Goal: Book appointment/travel/reservation

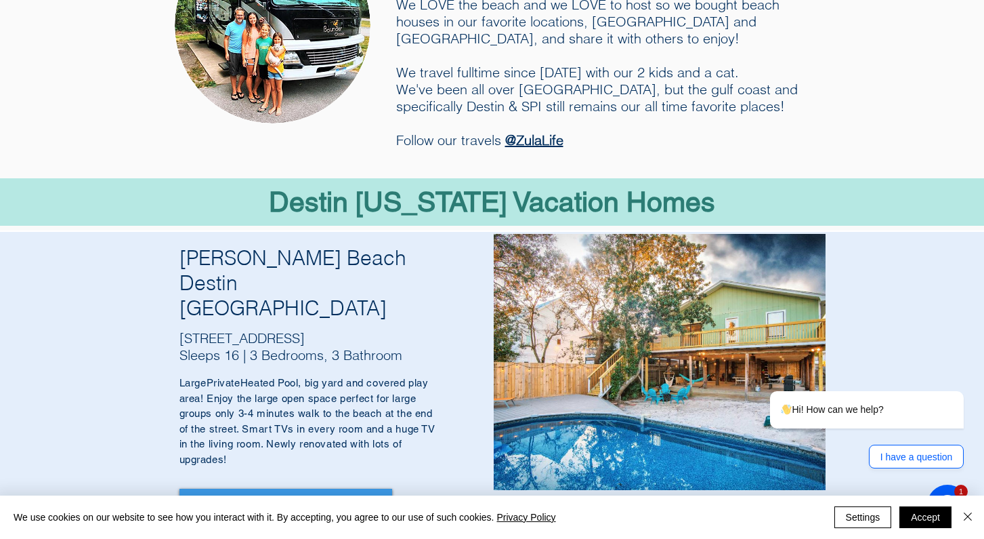
scroll to position [349, 0]
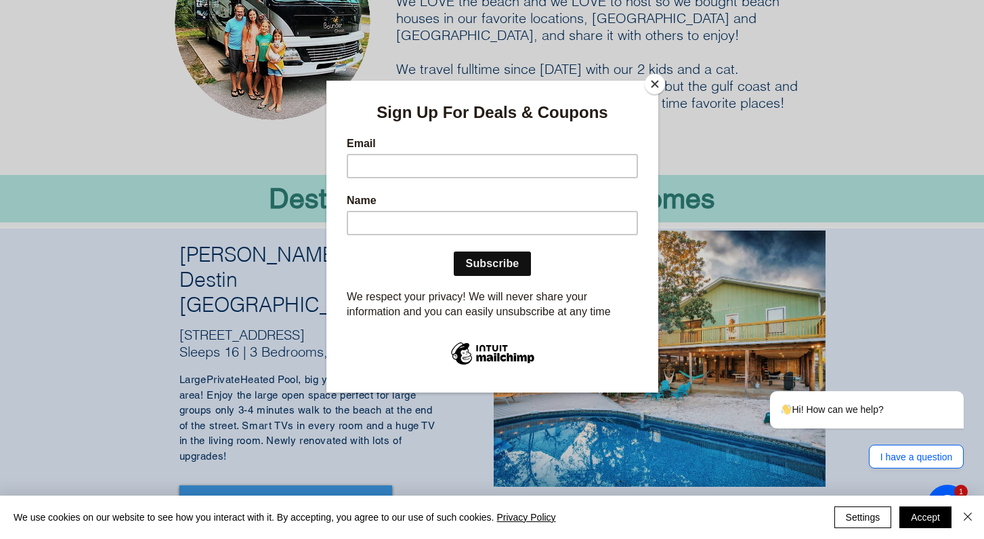
click at [645, 91] on div "Sign Up For Deals & Coupons Email Name Subscribe Continue We respect your priva…" at bounding box center [492, 210] width 332 height 259
click at [221, 401] on div at bounding box center [492, 269] width 984 height 539
click at [657, 87] on button "Close" at bounding box center [655, 84] width 20 height 20
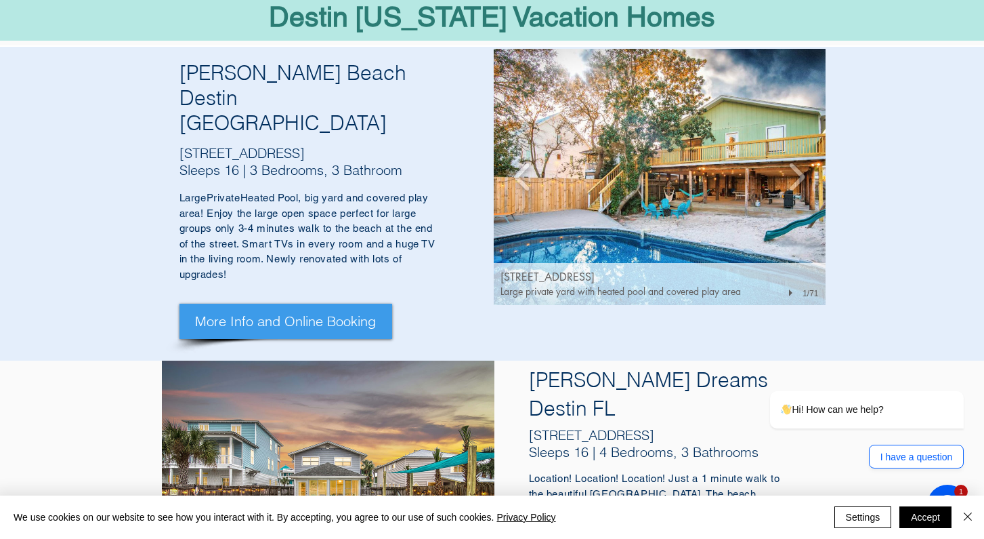
scroll to position [590, 0]
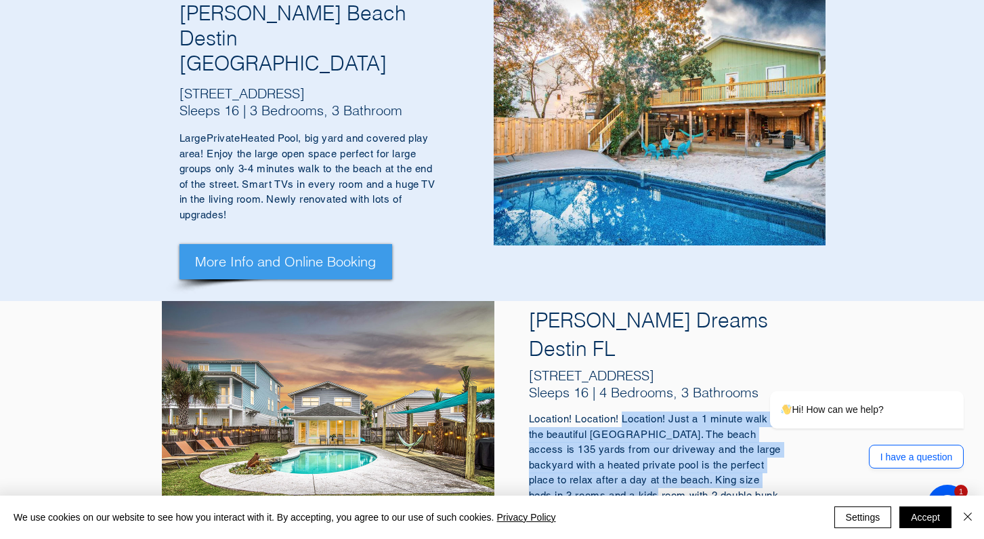
drag, startPoint x: 625, startPoint y: 312, endPoint x: 664, endPoint y: 383, distance: 80.9
click at [664, 413] on span "Location! Location! Location! Just a 1 minute walk to the beautiful [GEOGRAPHIC…" at bounding box center [655, 464] width 253 height 103
click at [665, 413] on span "Location! Location! Location! Just a 1 minute walk to the beautiful [GEOGRAPHIC…" at bounding box center [655, 464] width 253 height 103
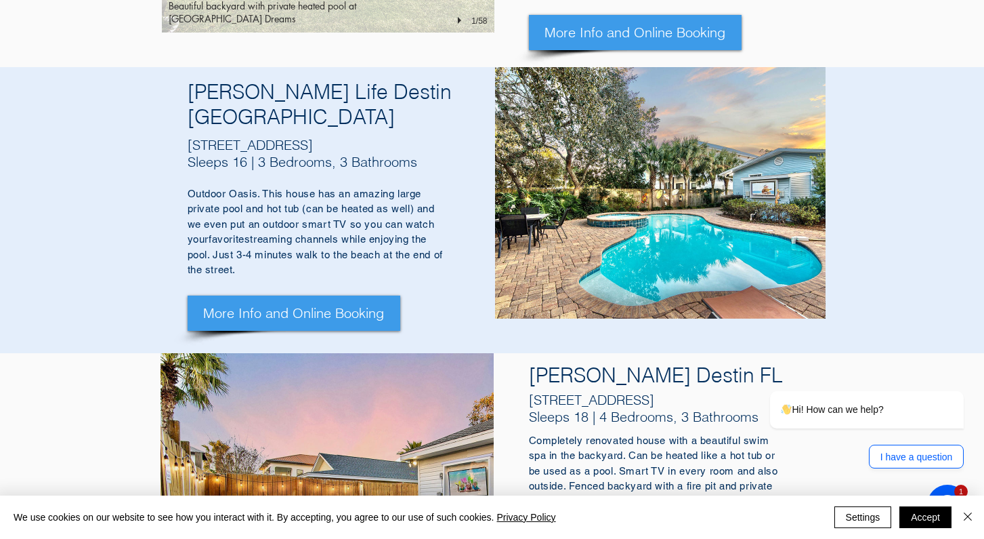
scroll to position [1121, 0]
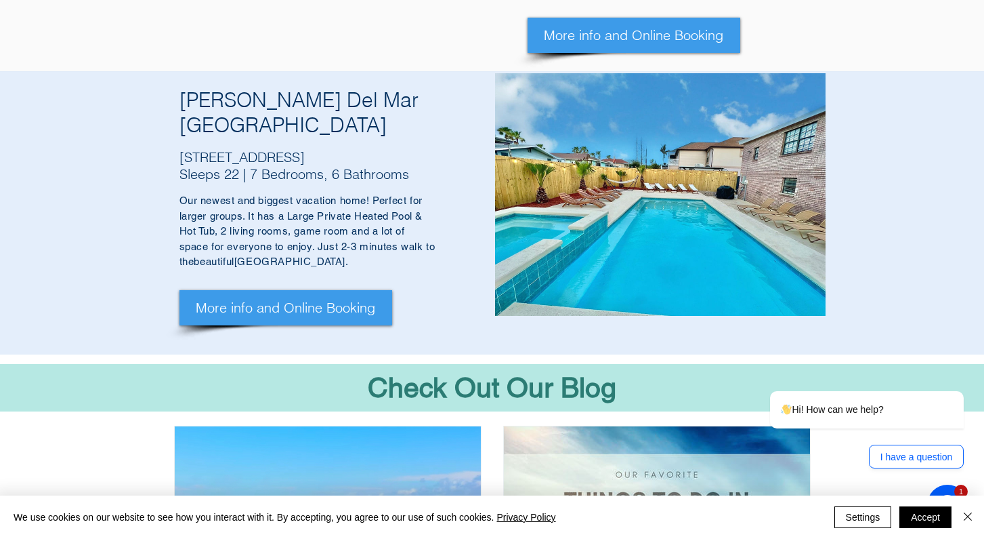
scroll to position [2167, 0]
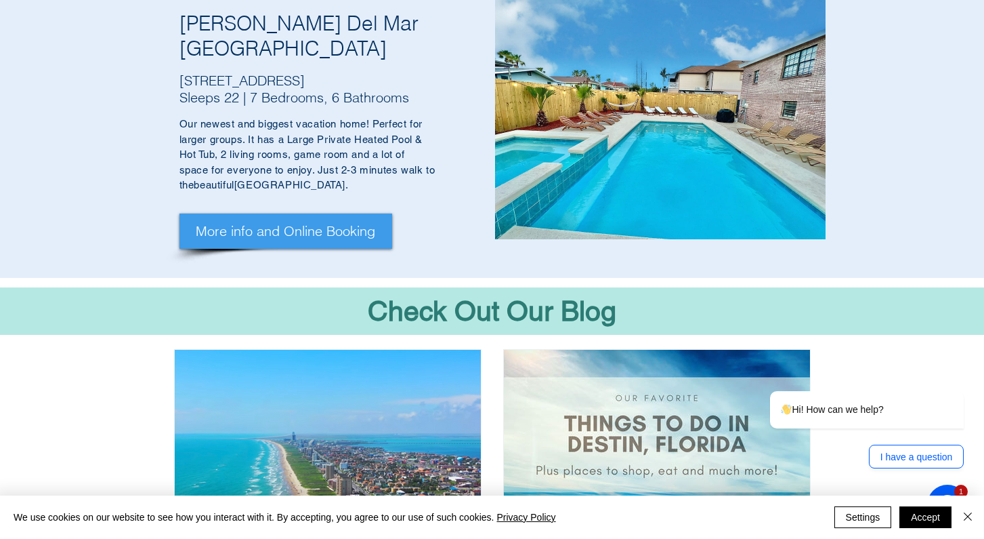
click at [604, 349] on img "Post list. Select a post to read." at bounding box center [657, 503] width 308 height 308
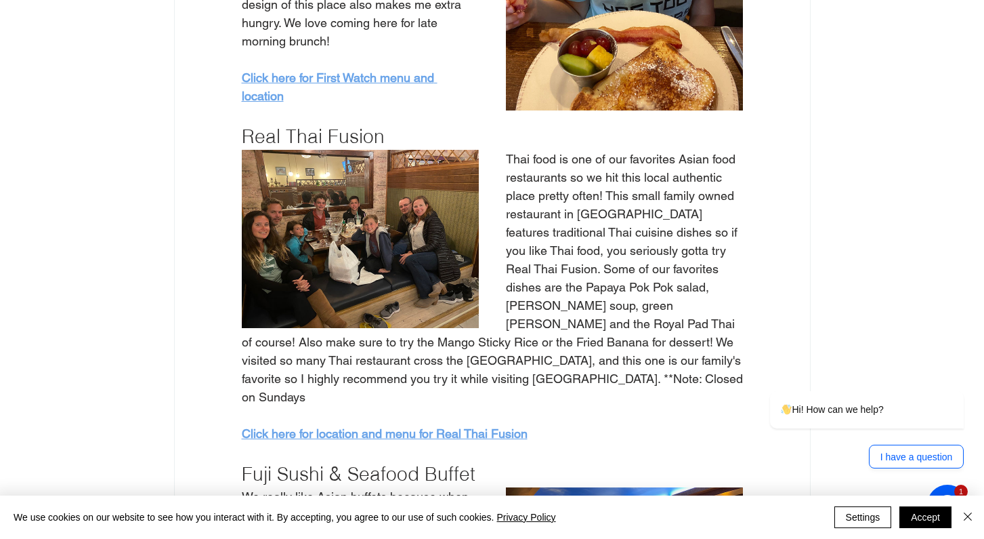
scroll to position [8543, 0]
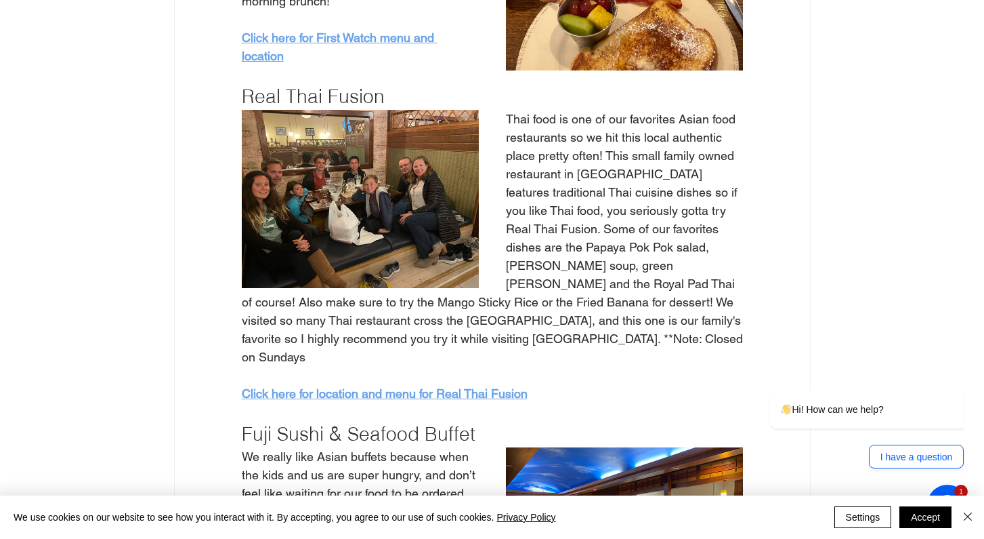
drag, startPoint x: 396, startPoint y: 371, endPoint x: 375, endPoint y: 263, distance: 109.8
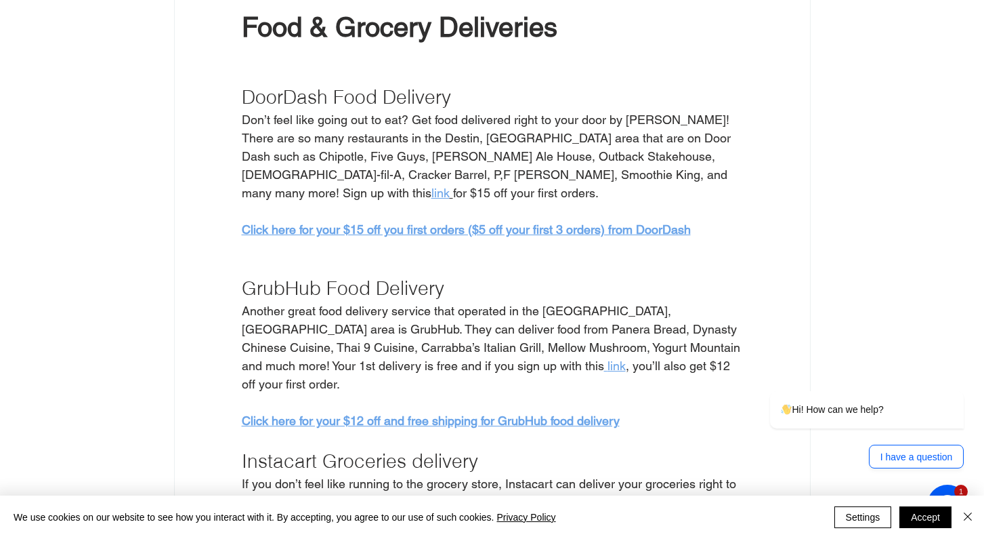
scroll to position [11080, 0]
